Goal: Navigation & Orientation: Find specific page/section

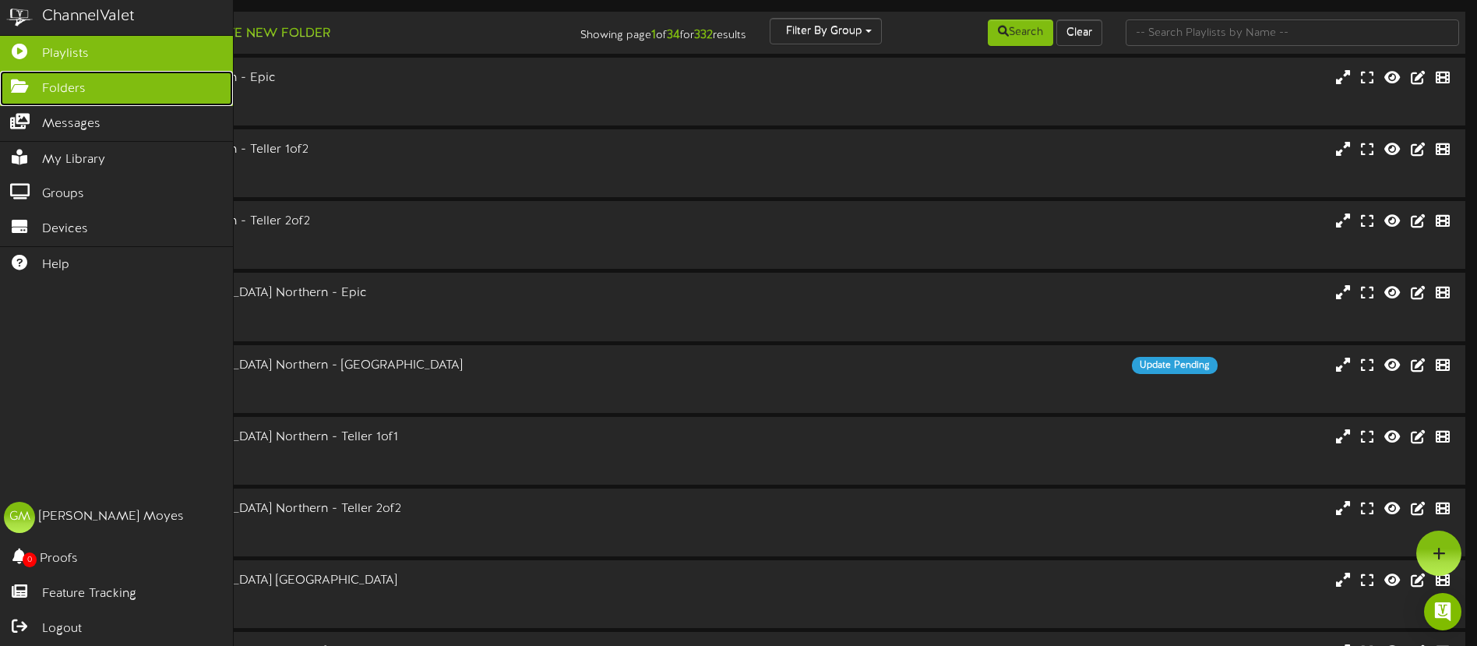
click at [35, 82] on icon at bounding box center [19, 85] width 39 height 12
